Goal: Information Seeking & Learning: Understand process/instructions

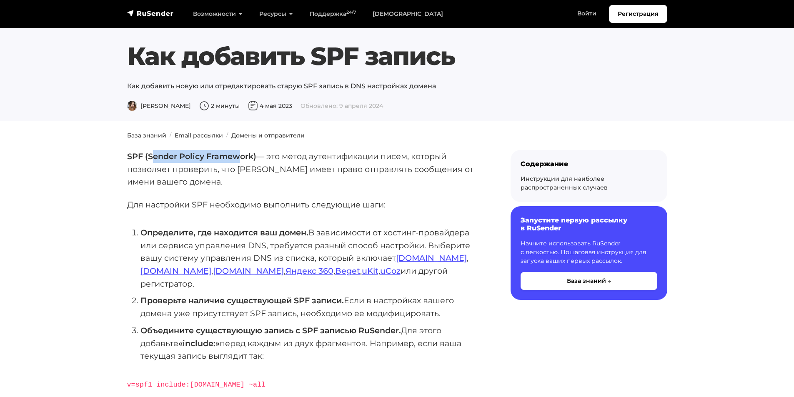
drag, startPoint x: 151, startPoint y: 157, endPoint x: 237, endPoint y: 155, distance: 85.4
click at [237, 155] on strong "SPF (Sender Policy Framework)" at bounding box center [191, 156] width 129 height 10
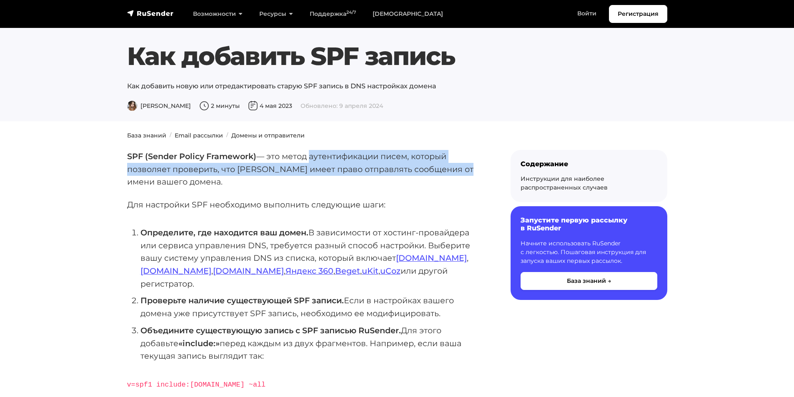
drag, startPoint x: 307, startPoint y: 156, endPoint x: 461, endPoint y: 172, distance: 155.1
click at [461, 172] on p "SPF (Sender Policy Framework) — это метод аутентификации писем, который позволя…" at bounding box center [305, 169] width 357 height 38
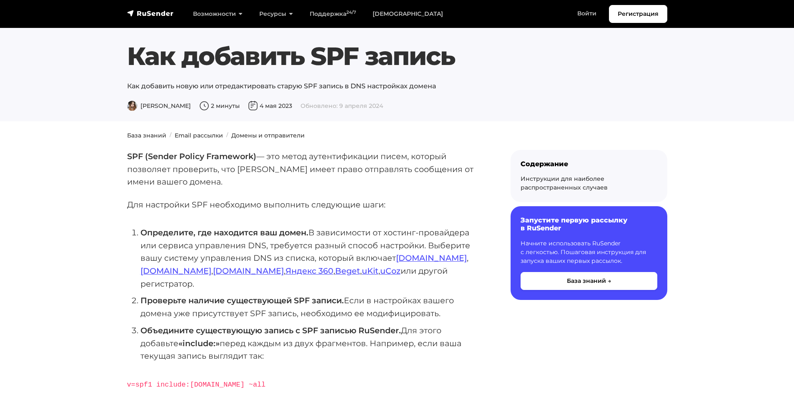
drag, startPoint x: 430, startPoint y: 180, endPoint x: 321, endPoint y: 178, distance: 108.8
click at [321, 178] on p "SPF (Sender Policy Framework) — это метод аутентификации писем, который позволя…" at bounding box center [305, 169] width 357 height 38
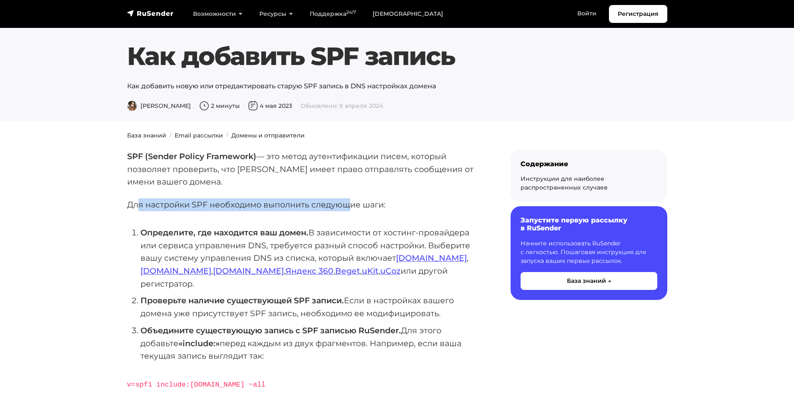
drag, startPoint x: 137, startPoint y: 205, endPoint x: 352, endPoint y: 208, distance: 215.0
click at [352, 208] on p "Для настройки SPF необходимо выполнить следующие шаги:" at bounding box center [305, 204] width 357 height 13
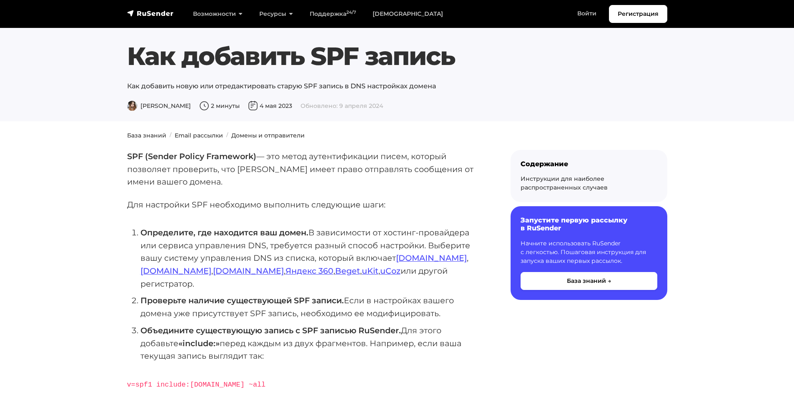
drag, startPoint x: 324, startPoint y: 228, endPoint x: 308, endPoint y: 247, distance: 24.8
click at [308, 247] on li "Определите, где находится ваш домен. В зависимости от хостинг-провайдера или се…" at bounding box center [311, 258] width 343 height 64
drag, startPoint x: 315, startPoint y: 232, endPoint x: 437, endPoint y: 228, distance: 121.3
click at [437, 228] on li "Определите, где находится ваш домен. В зависимости от хостинг-провайдера или се…" at bounding box center [311, 258] width 343 height 64
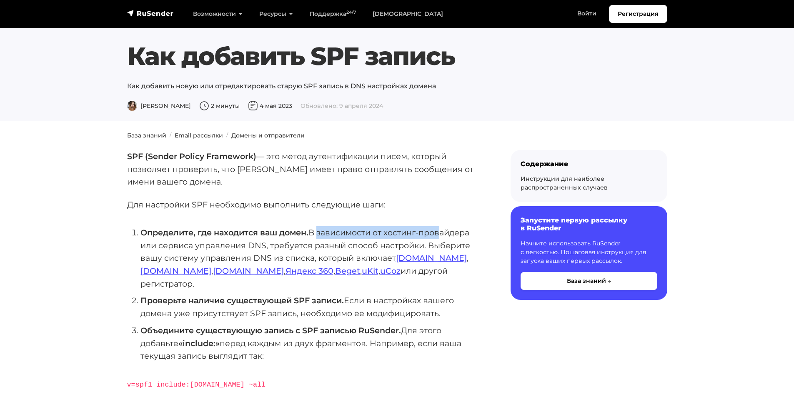
click at [368, 235] on li "Определите, где находится ваш домен. В зависимости от хостинг-провайдера или се…" at bounding box center [311, 258] width 343 height 64
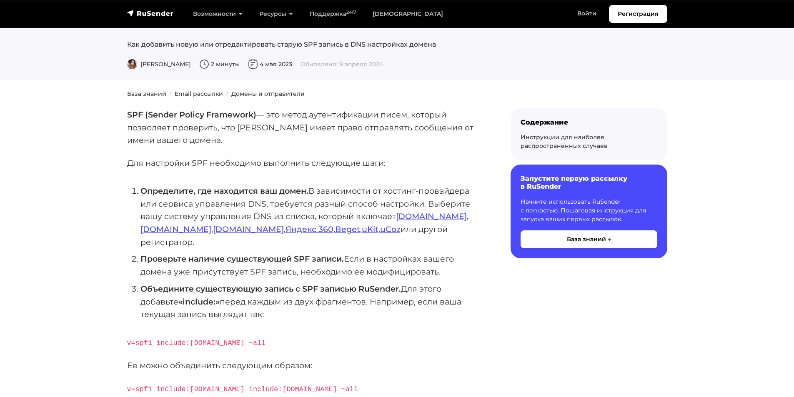
drag, startPoint x: 346, startPoint y: 239, endPoint x: 297, endPoint y: 277, distance: 62.7
click at [297, 284] on strong "Объедините существующую запись с SPF записью RuSender." at bounding box center [270, 289] width 260 height 10
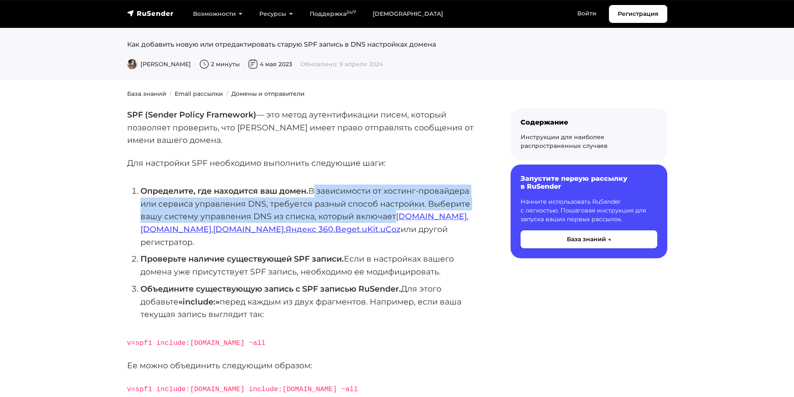
drag, startPoint x: 315, startPoint y: 193, endPoint x: 391, endPoint y: 217, distance: 80.3
click at [391, 217] on li "Определите, где находится ваш домен. В зависимости от хостинг-провайдера или се…" at bounding box center [311, 217] width 343 height 64
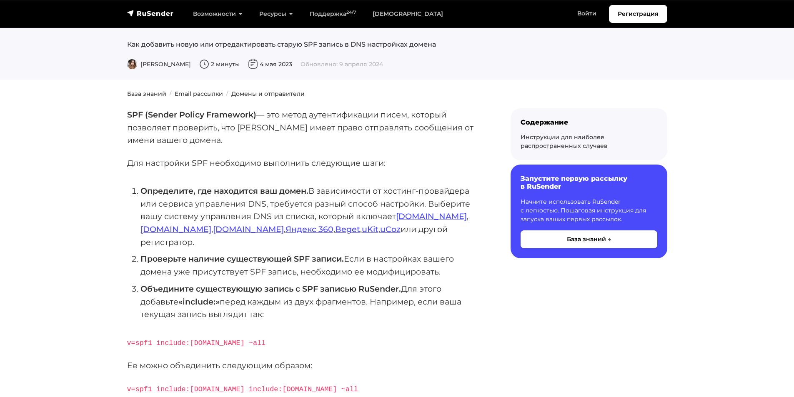
click at [440, 239] on ol "Определите, где находится ваш домен. В зависимости от хостинг-провайдера или се…" at bounding box center [305, 253] width 357 height 136
drag, startPoint x: 367, startPoint y: 230, endPoint x: 394, endPoint y: 231, distance: 26.3
click at [394, 231] on li "Определите, где находится ваш домен. В зависимости от хостинг-провайдера или се…" at bounding box center [311, 217] width 343 height 64
click at [418, 237] on ol "Определите, где находится ваш домен. В зависимости от хостинг-провайдера или се…" at bounding box center [305, 253] width 357 height 136
drag, startPoint x: 418, startPoint y: 237, endPoint x: 337, endPoint y: 255, distance: 83.0
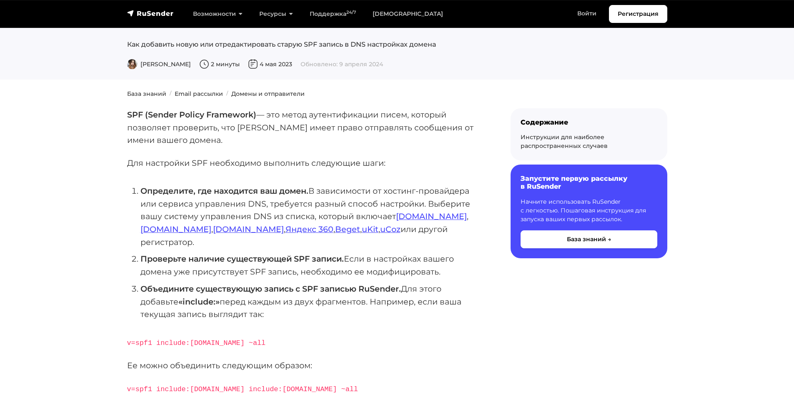
click at [337, 255] on li "Проверьте наличие существующей SPF записи. Если в настройках вашего домена уже …" at bounding box center [311, 264] width 343 height 25
drag, startPoint x: 160, startPoint y: 247, endPoint x: 327, endPoint y: 249, distance: 167.1
click at [327, 254] on strong "Проверьте наличие существующей SPF записи." at bounding box center [241, 259] width 203 height 10
click at [328, 254] on strong "Проверьте наличие существующей SPF записи." at bounding box center [241, 259] width 203 height 10
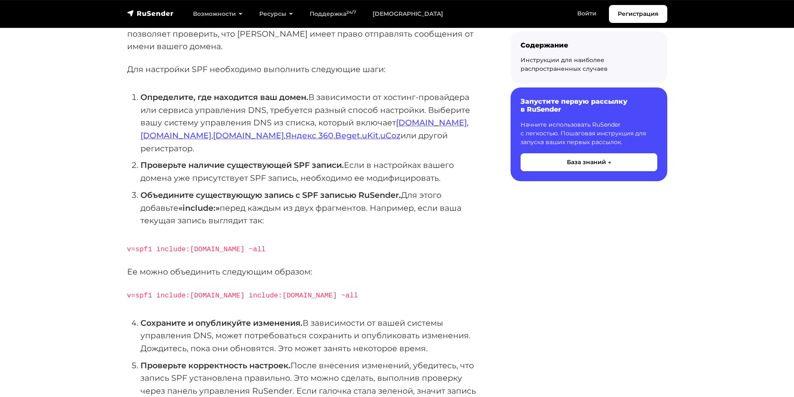
scroll to position [250, 0]
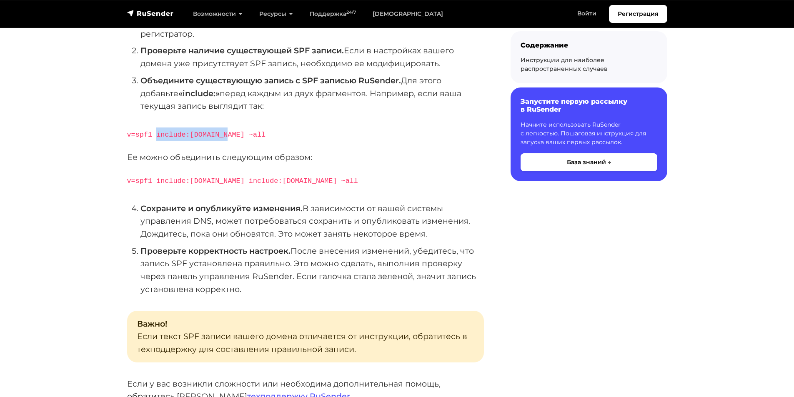
drag, startPoint x: 155, startPoint y: 121, endPoint x: 219, endPoint y: 117, distance: 64.3
click at [219, 131] on code "v=spf1 include:domain.ru ~all" at bounding box center [196, 135] width 139 height 8
click at [163, 177] on code "v=spf1 include:rsndr.ru include:domain.ru ~all" at bounding box center [242, 181] width 231 height 8
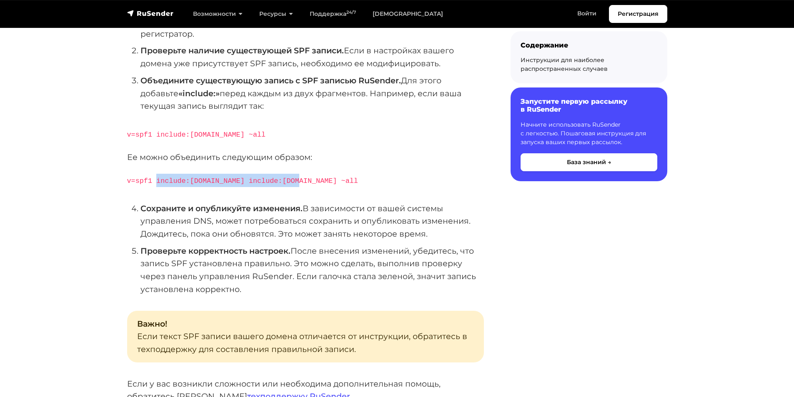
drag, startPoint x: 152, startPoint y: 170, endPoint x: 285, endPoint y: 167, distance: 132.5
click at [285, 177] on code "v=spf1 include:rsndr.ru include:domain.ru ~all" at bounding box center [242, 181] width 231 height 8
click at [279, 203] on strong "Сохраните и опубликуйте изменения." at bounding box center [221, 208] width 162 height 10
drag, startPoint x: 154, startPoint y: 169, endPoint x: 215, endPoint y: 171, distance: 60.4
click at [215, 177] on code "v=spf1 include:rsndr.ru include:domain.ru ~all" at bounding box center [242, 181] width 231 height 8
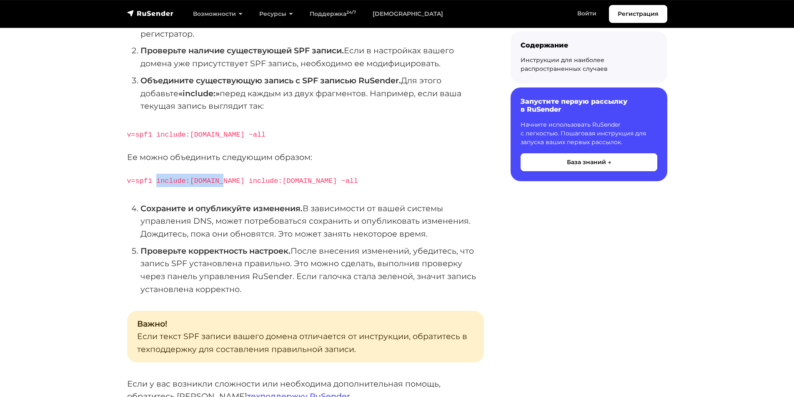
copy code "include:rsndr.ru"
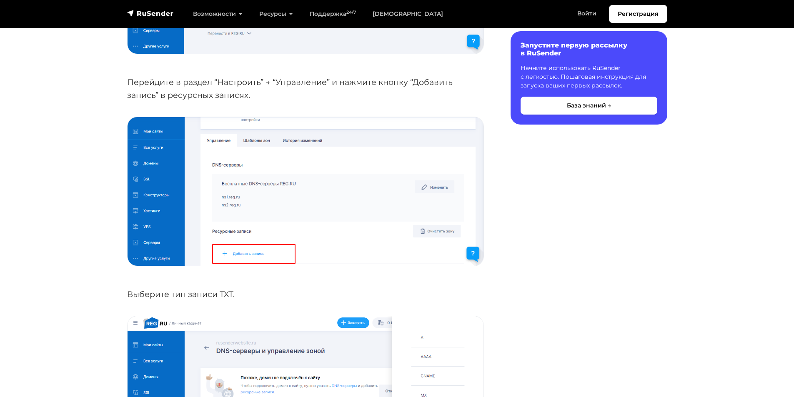
scroll to position [875, 0]
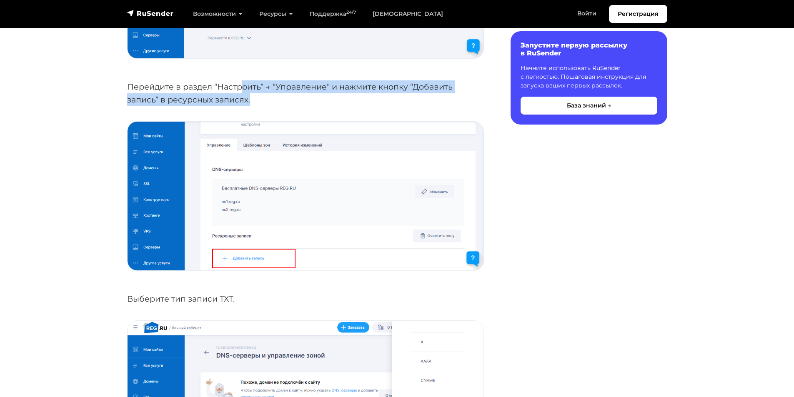
drag, startPoint x: 242, startPoint y: 75, endPoint x: 386, endPoint y: 77, distance: 143.8
click at [386, 80] on p "Перейдите в раздел “Настроить” → “Управление” и нажмите кнопку “Добавить запись…" at bounding box center [305, 92] width 357 height 25
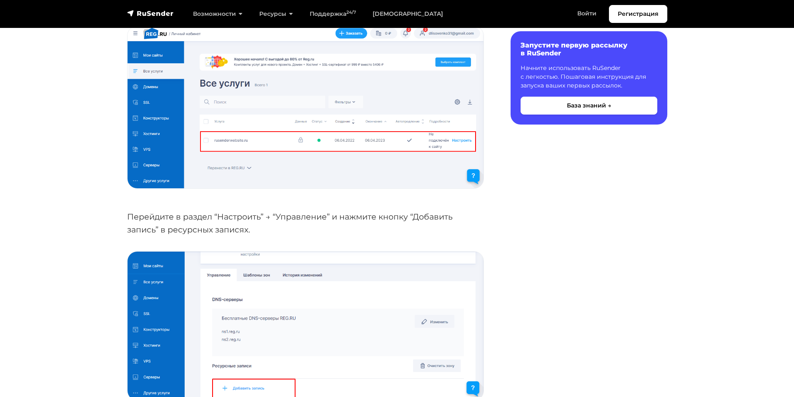
scroll to position [760, 0]
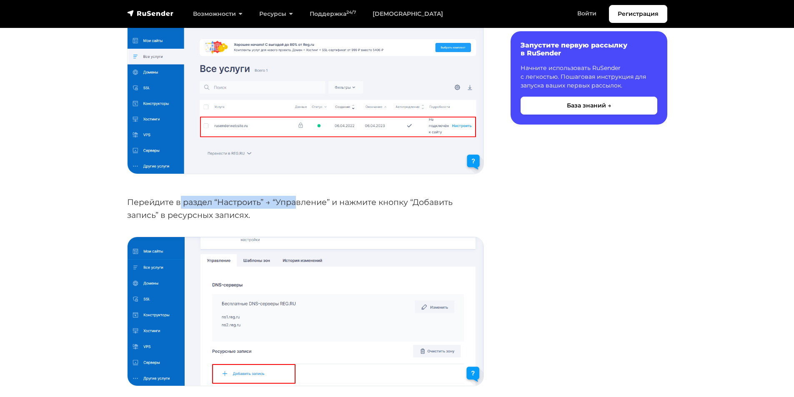
drag, startPoint x: 180, startPoint y: 185, endPoint x: 301, endPoint y: 187, distance: 121.7
click at [301, 196] on p "Перейдите в раздел “Настроить” → “Управление” и нажмите кнопку “Добавить запись…" at bounding box center [305, 208] width 357 height 25
click at [311, 202] on p "Перейдите в раздел “Настроить” → “Управление” и нажмите кнопку “Добавить запись…" at bounding box center [305, 208] width 357 height 25
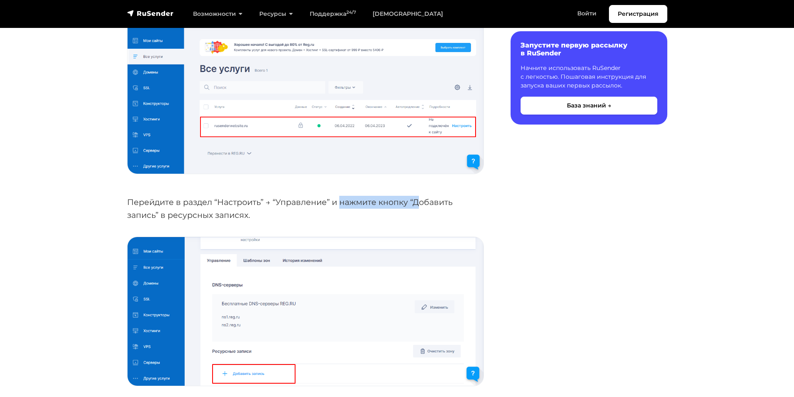
drag, startPoint x: 345, startPoint y: 186, endPoint x: 422, endPoint y: 184, distance: 77.5
click at [422, 196] on p "Перейдите в раздел “Настроить” → “Управление” и нажмите кнопку “Добавить запись…" at bounding box center [305, 208] width 357 height 25
click at [386, 200] on p "Перейдите в раздел “Настроить” → “Управление” и нажмите кнопку “Добавить запись…" at bounding box center [305, 208] width 357 height 25
